Goal: Check status: Check status

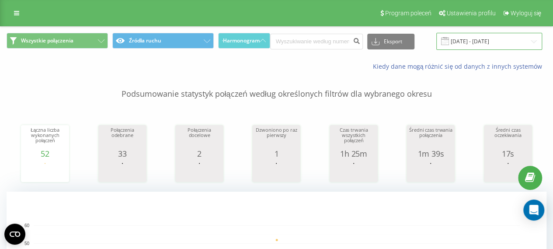
click at [508, 35] on input "18.08.2025 - 18.08.2025" at bounding box center [489, 41] width 106 height 17
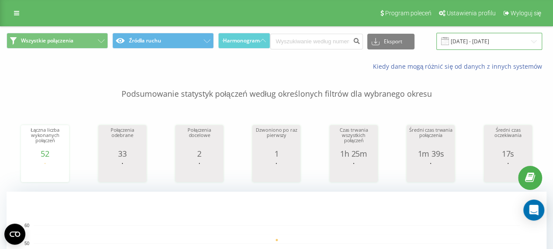
click at [479, 38] on input "18.08.2025 - 18.08.2025" at bounding box center [489, 41] width 106 height 17
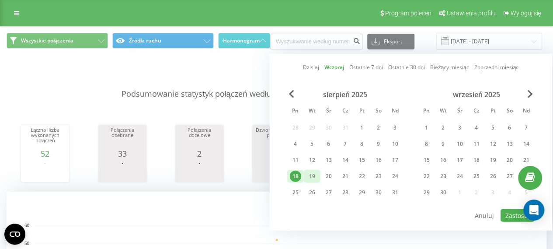
click at [306, 171] on div "19" at bounding box center [311, 176] width 11 height 11
click at [520, 209] on button "Zastosuj" at bounding box center [518, 215] width 34 height 13
type input "[DATE] - [DATE]"
